Goal: Navigation & Orientation: Find specific page/section

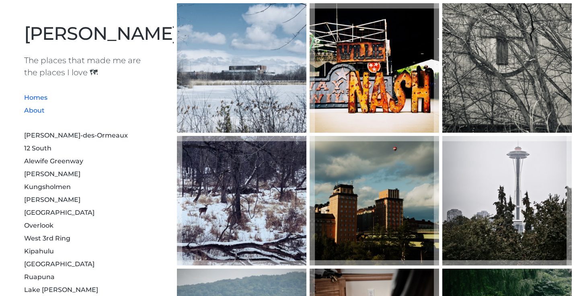
click at [39, 109] on link "About" at bounding box center [34, 111] width 20 height 8
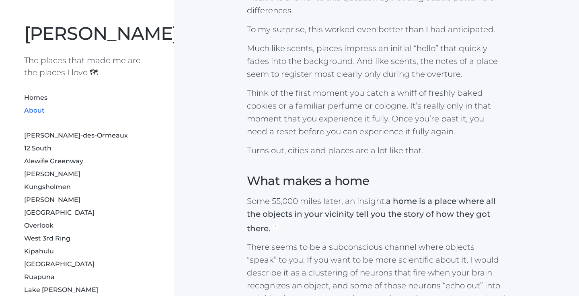
scroll to position [596, 0]
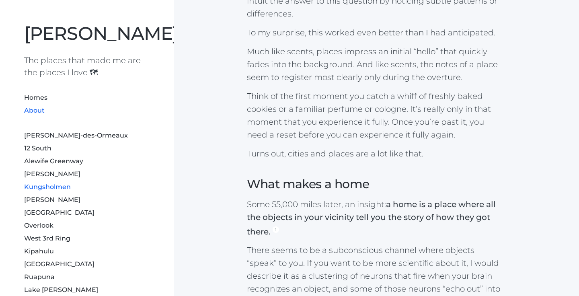
click at [60, 189] on link "Kungsholmen" at bounding box center [47, 187] width 47 height 8
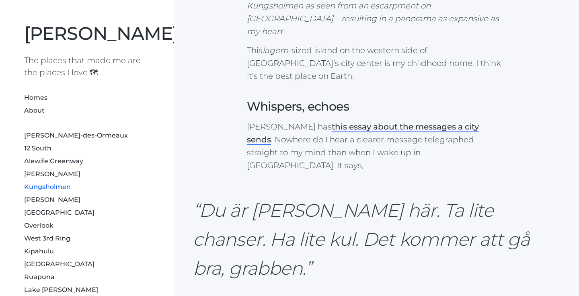
scroll to position [191, 0]
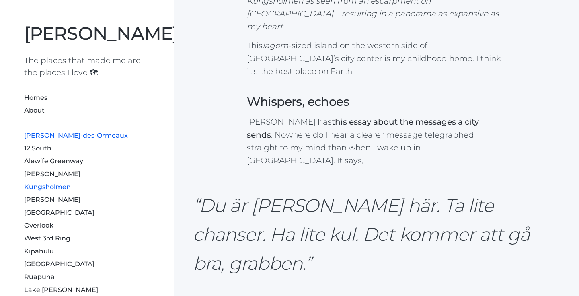
click at [44, 137] on link "[PERSON_NAME]-des-Ormeaux" at bounding box center [76, 135] width 104 height 8
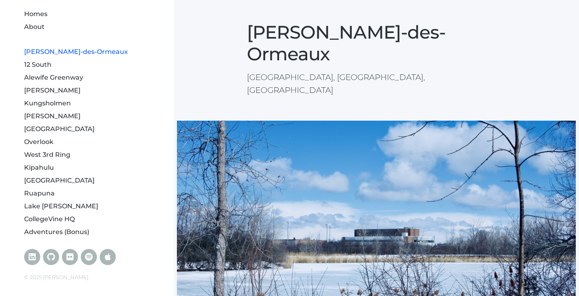
scroll to position [45, 0]
